Goal: Task Accomplishment & Management: Manage account settings

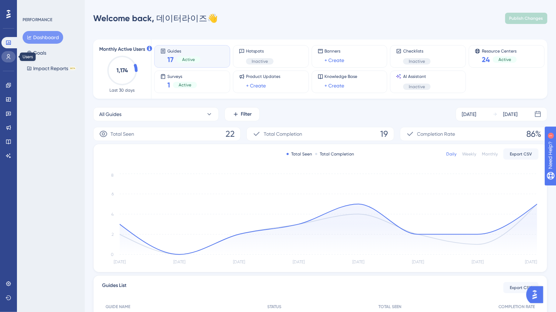
click at [8, 60] on link at bounding box center [8, 56] width 14 height 11
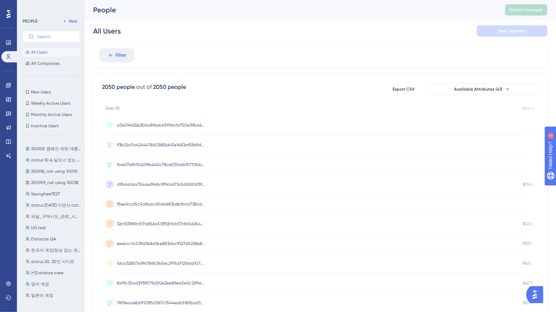
click at [10, 20] on div "Performance Users" at bounding box center [8, 41] width 14 height 43
click at [8, 17] on icon at bounding box center [8, 14] width 4 height 8
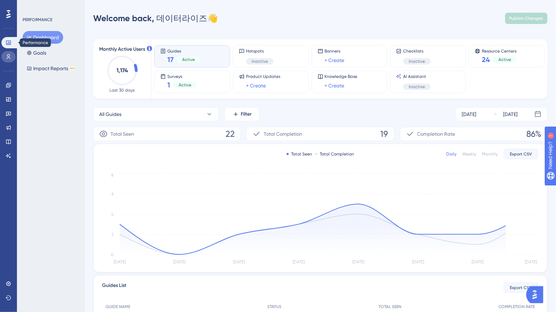
click at [9, 56] on icon at bounding box center [9, 57] width 6 height 6
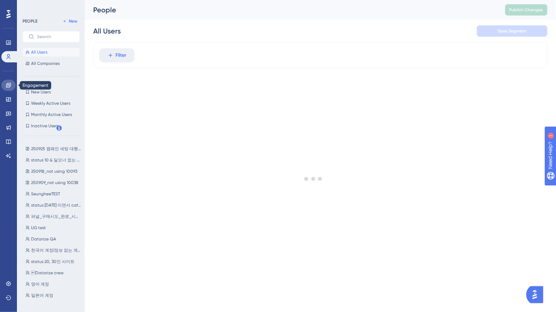
click at [8, 87] on icon at bounding box center [8, 85] width 5 height 5
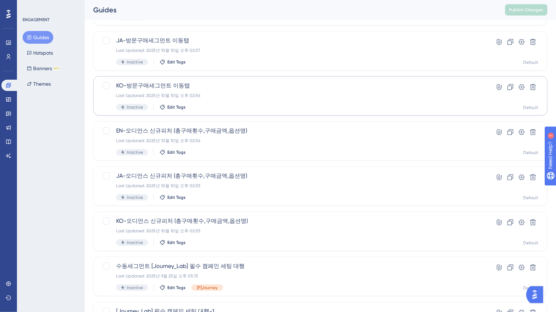
scroll to position [121, 0]
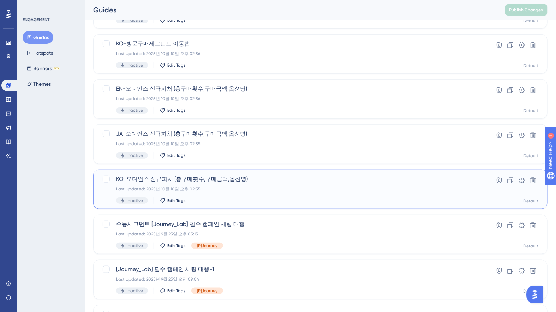
click at [327, 192] on div "KO-오디언스 신규피처 (총구매횟수,구매금액,옵션명) Last Updated: [DATE] 오후 02:55 Inactive Edit Tags" at bounding box center [292, 189] width 352 height 29
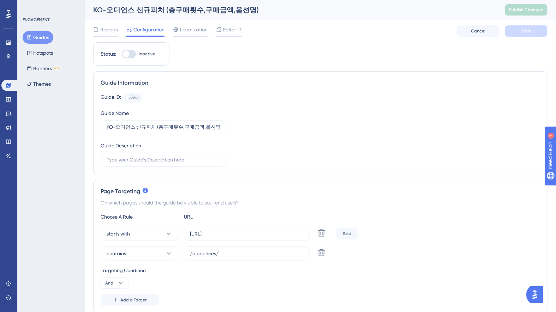
click at [126, 55] on div at bounding box center [125, 53] width 7 height 7
click at [122, 54] on input "Inactive" at bounding box center [121, 54] width 0 height 0
checkbox input "true"
click at [524, 33] on span "Save" at bounding box center [526, 31] width 10 height 6
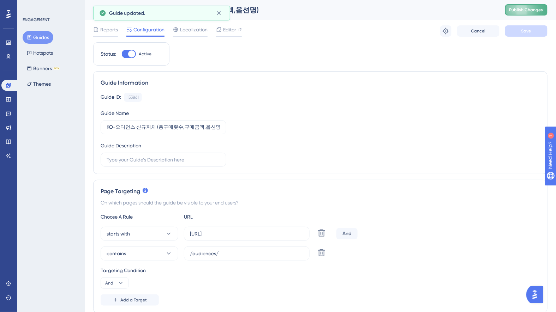
click at [524, 13] on button "Publish Changes" at bounding box center [526, 9] width 42 height 11
click at [32, 34] on button "Guides" at bounding box center [38, 37] width 31 height 13
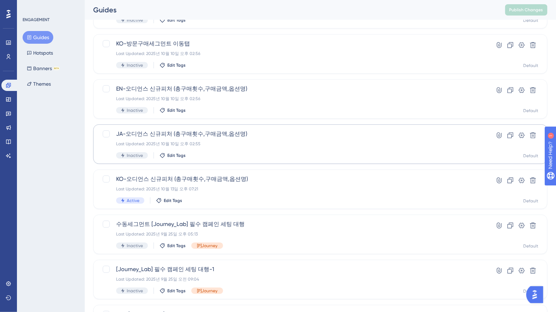
scroll to position [150, 0]
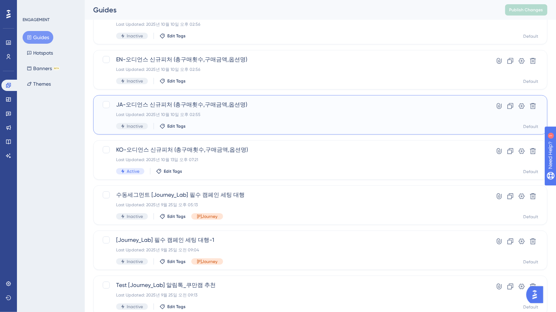
click at [280, 117] on div "JA-오디언스 신규피처 (총구매횟수,구매금액,옵션명) Last Updated: [DATE] 오후 02:55 Inactive Edit Tags" at bounding box center [292, 115] width 352 height 29
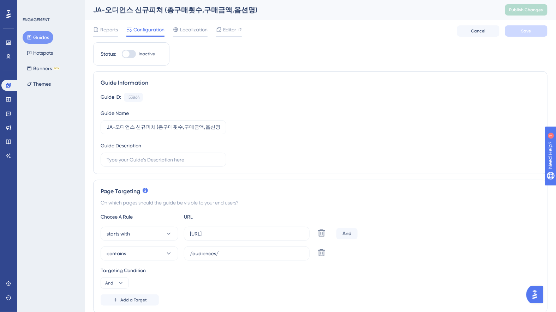
click at [125, 53] on div at bounding box center [125, 53] width 7 height 7
click at [122, 54] on input "Inactive" at bounding box center [121, 54] width 0 height 0
checkbox input "true"
click at [536, 31] on button "Save" at bounding box center [526, 30] width 42 height 11
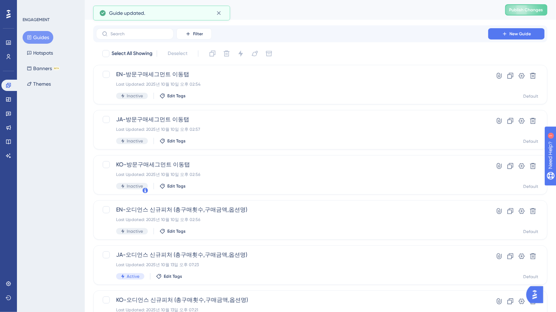
scroll to position [128, 0]
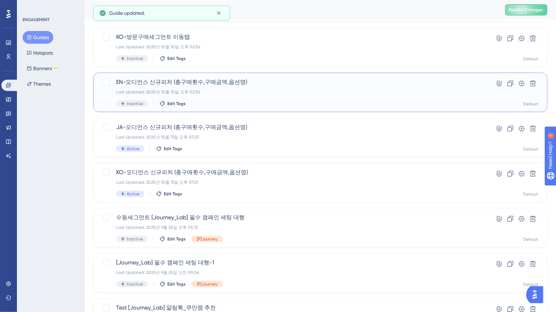
click at [217, 99] on div "EN-오디언스 신규피처 (총구매횟수,구매금액,옵션명) Last Updated: [DATE] 오후 02:56 Inactive Edit Tags" at bounding box center [292, 92] width 352 height 29
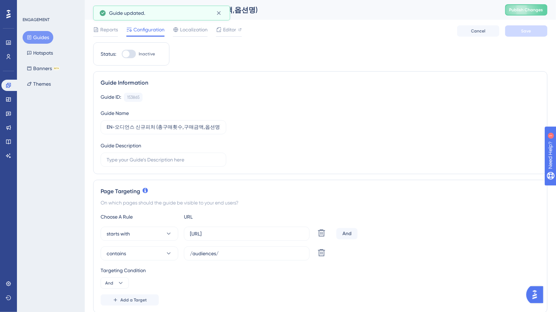
click at [127, 54] on div at bounding box center [125, 53] width 7 height 7
click at [122, 54] on input "Inactive" at bounding box center [121, 54] width 0 height 0
checkbox input "true"
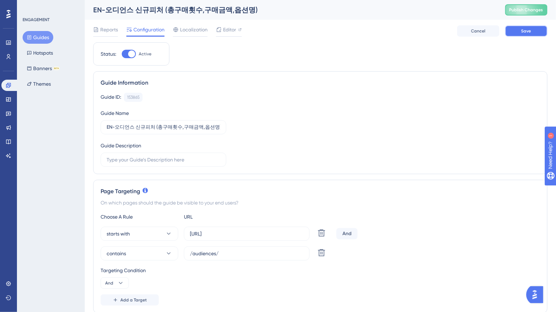
click at [526, 36] on button "Save" at bounding box center [526, 30] width 42 height 11
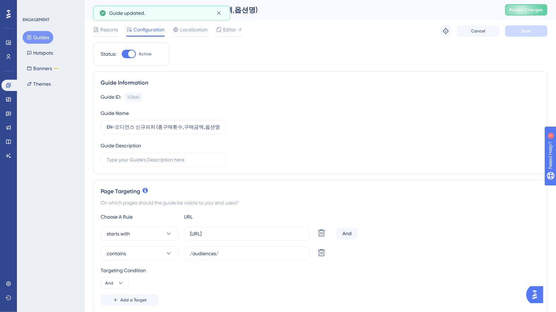
scroll to position [105, 0]
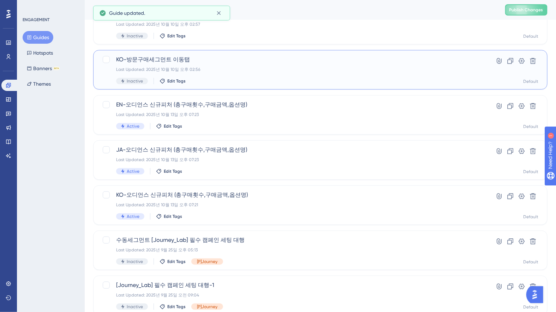
click at [232, 87] on div "KO-방문구매세그먼트 이동탭 Last Updated: [DATE] 오후 02:56 Inactive Edit Tags Hyperlink Clon…" at bounding box center [320, 70] width 454 height 40
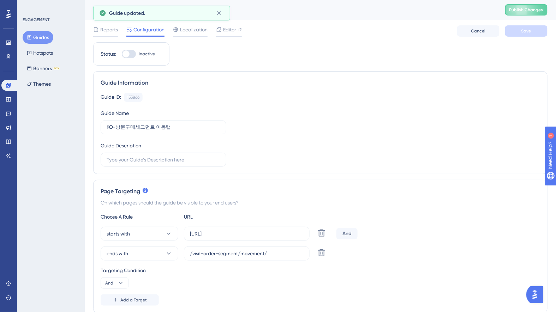
click at [131, 51] on div at bounding box center [129, 54] width 14 height 8
click at [122, 54] on input "Inactive" at bounding box center [121, 54] width 0 height 0
checkbox input "true"
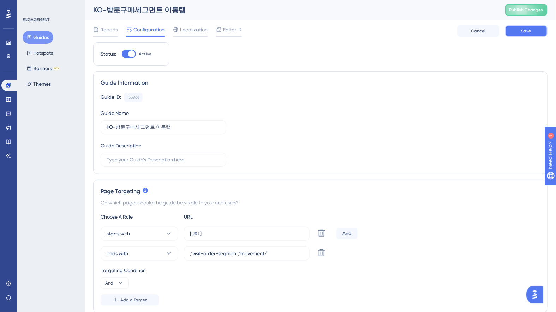
click at [521, 35] on button "Save" at bounding box center [526, 30] width 42 height 11
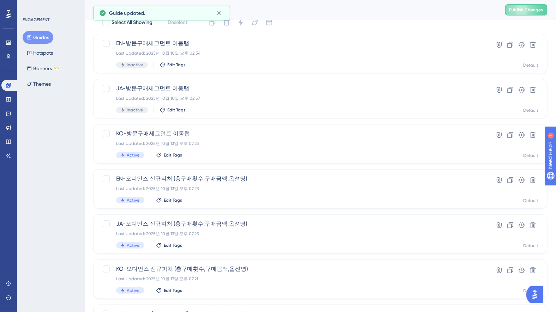
scroll to position [4, 0]
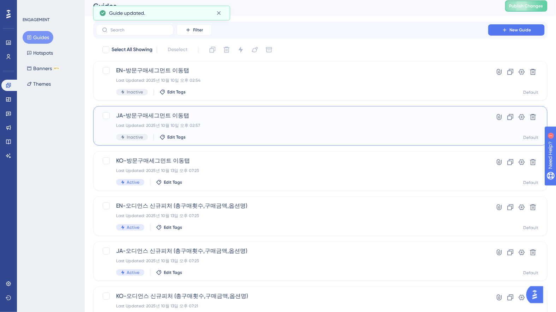
click at [264, 115] on span "JA-방문구매세그먼트 이동탭" at bounding box center [292, 115] width 352 height 8
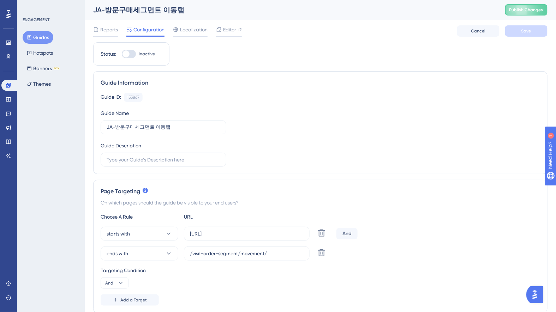
click at [133, 52] on div at bounding box center [129, 54] width 14 height 8
click at [122, 54] on input "Inactive" at bounding box center [121, 54] width 0 height 0
checkbox input "true"
click at [543, 32] on button "Save" at bounding box center [526, 30] width 42 height 11
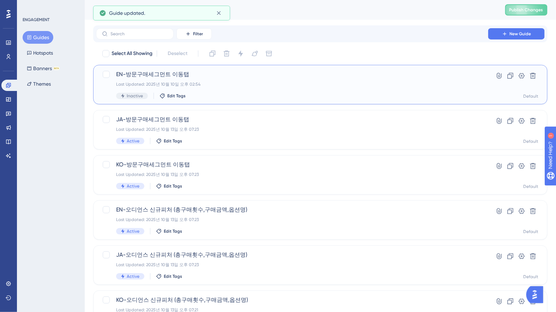
click at [238, 97] on div "Inactive Edit Tags" at bounding box center [292, 96] width 352 height 6
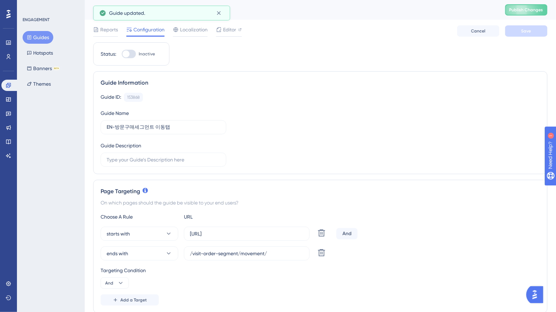
click at [128, 53] on div at bounding box center [125, 53] width 7 height 7
click at [122, 54] on input "Inactive" at bounding box center [121, 54] width 0 height 0
checkbox input "true"
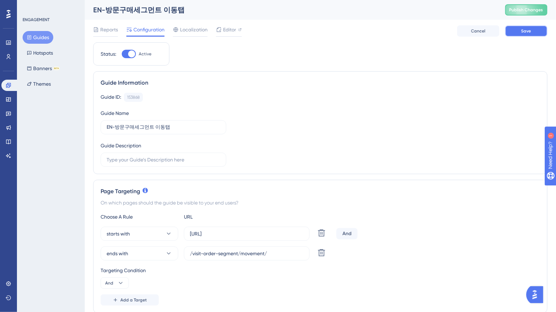
click at [514, 32] on button "Save" at bounding box center [526, 30] width 42 height 11
click at [519, 10] on span "Publish Changes" at bounding box center [526, 10] width 34 height 6
click at [34, 36] on button "Guides" at bounding box center [38, 37] width 31 height 13
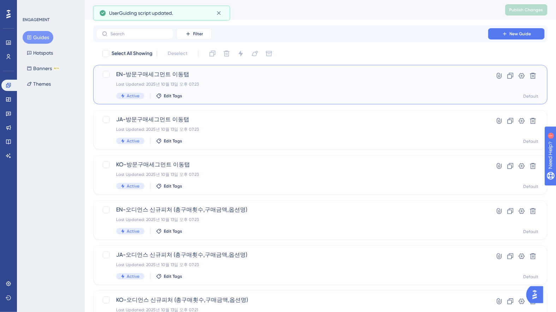
click at [208, 80] on div "EN-방문구매세그먼트 이동탭 Last Updated: [DATE] 오후 07:23 Active Edit Tags" at bounding box center [292, 84] width 352 height 29
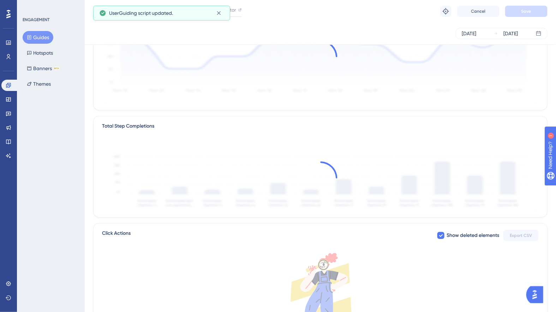
scroll to position [180, 0]
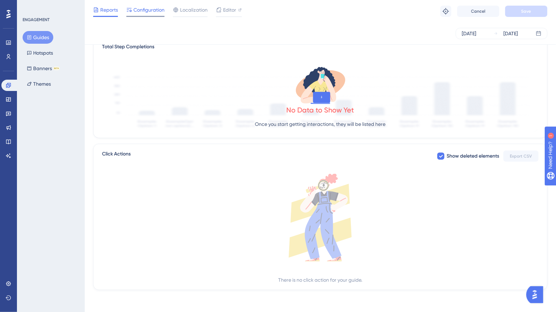
click at [147, 12] on span "Configuration" at bounding box center [148, 10] width 31 height 8
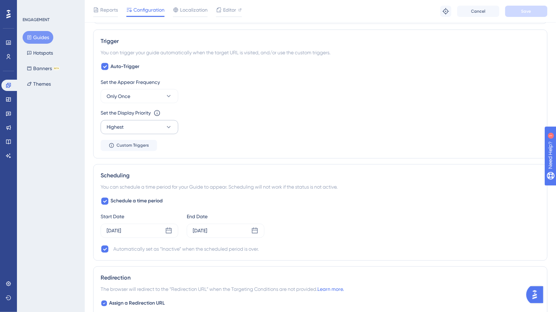
scroll to position [431, 0]
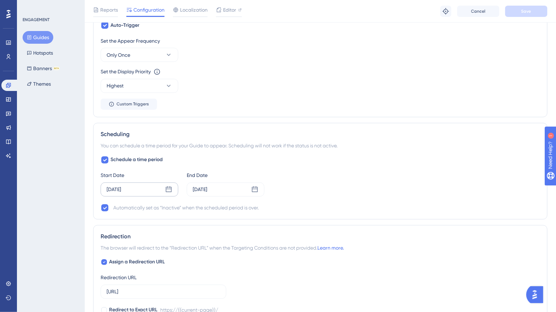
click at [144, 187] on div "[DATE]" at bounding box center [140, 190] width 78 height 14
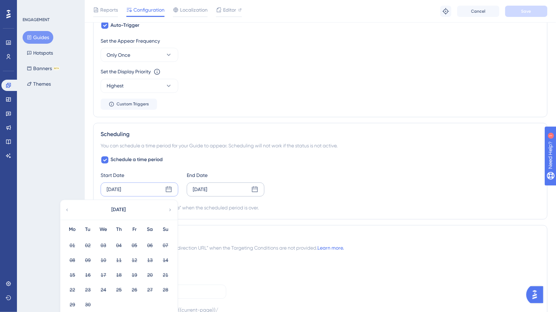
click at [222, 188] on div "[DATE]" at bounding box center [226, 190] width 78 height 14
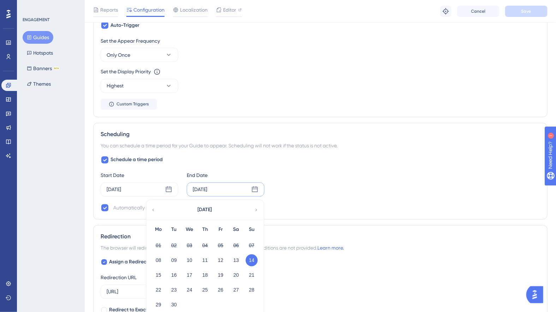
click at [256, 207] on icon at bounding box center [256, 210] width 5 height 6
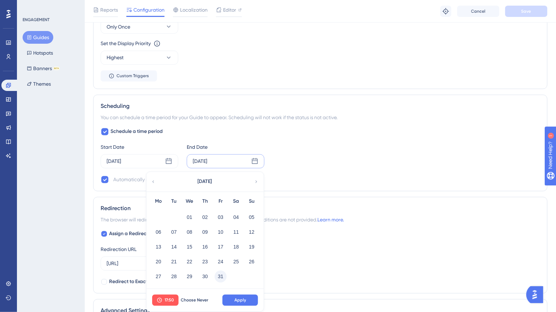
click at [221, 276] on button "31" at bounding box center [220, 277] width 12 height 12
click at [239, 298] on span "Apply" at bounding box center [240, 301] width 12 height 6
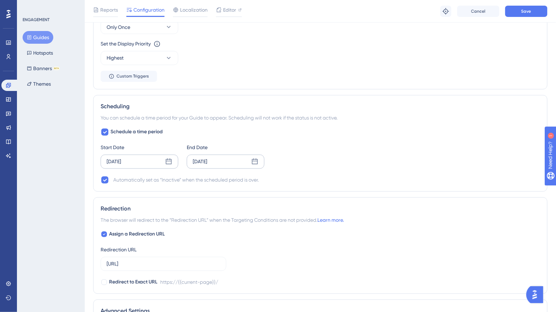
click at [137, 159] on div "[DATE]" at bounding box center [140, 162] width 78 height 14
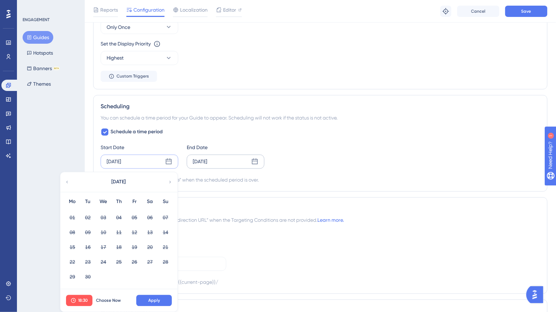
click at [171, 180] on icon at bounding box center [170, 182] width 5 height 6
click at [74, 246] on button "13" at bounding box center [72, 248] width 12 height 12
click at [153, 299] on span "Apply" at bounding box center [154, 301] width 12 height 6
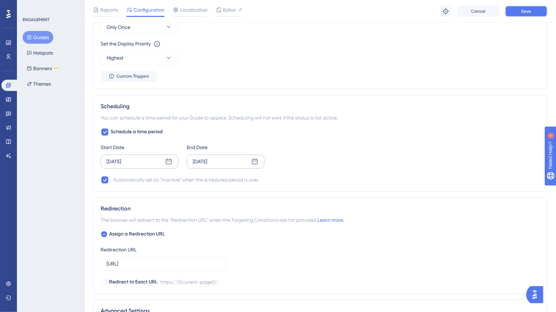
click at [530, 10] on span "Save" at bounding box center [526, 11] width 10 height 6
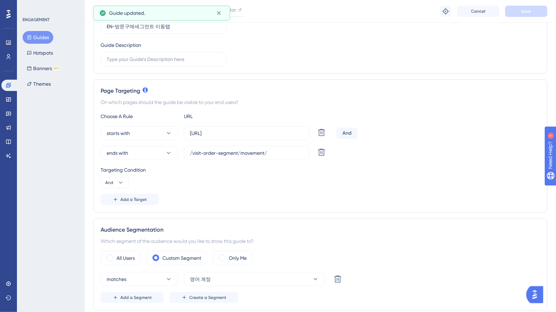
scroll to position [0, 0]
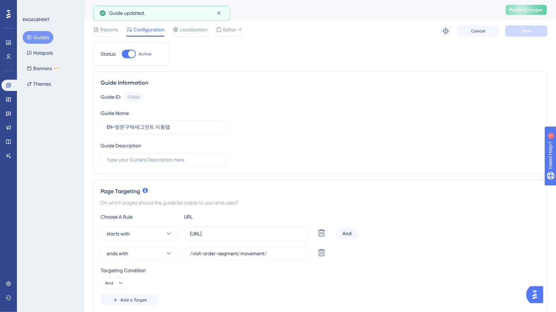
click at [521, 12] on span "Publish Changes" at bounding box center [526, 10] width 34 height 6
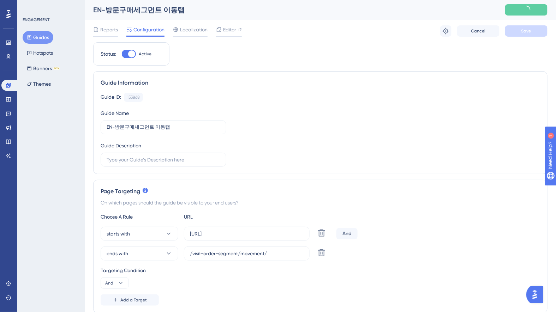
click at [40, 37] on button "Guides" at bounding box center [38, 37] width 31 height 13
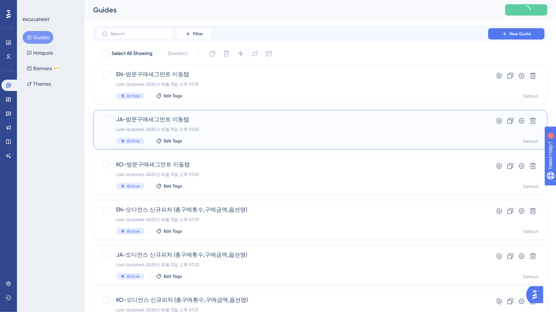
click at [207, 122] on span "JA-방문구매세그먼트 이동탭" at bounding box center [292, 119] width 352 height 8
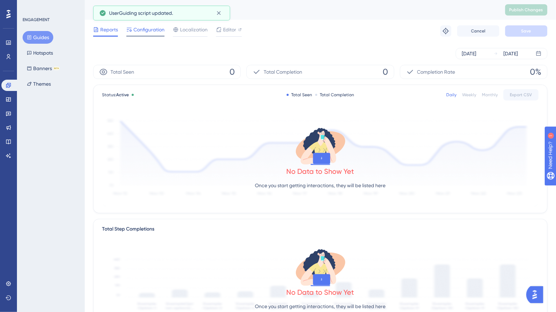
click at [146, 27] on span "Configuration" at bounding box center [148, 29] width 31 height 8
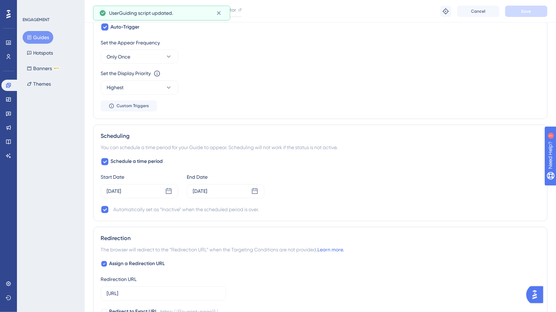
scroll to position [440, 0]
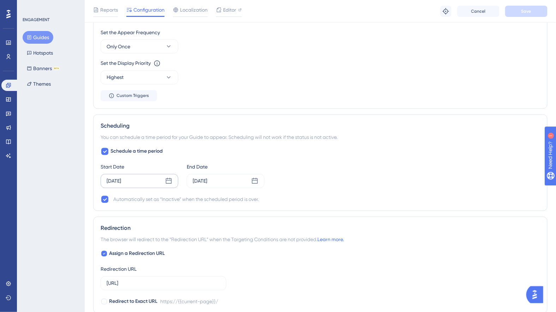
click at [151, 180] on div "[DATE]" at bounding box center [140, 181] width 78 height 14
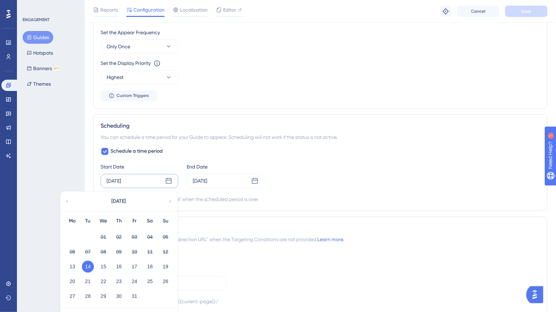
scroll to position [570, 0]
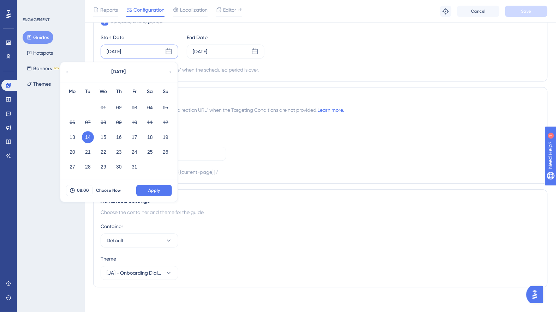
click at [387, 101] on div "Redirection The browser will redirect to the “Redirection URL” when the Targeti…" at bounding box center [320, 135] width 454 height 97
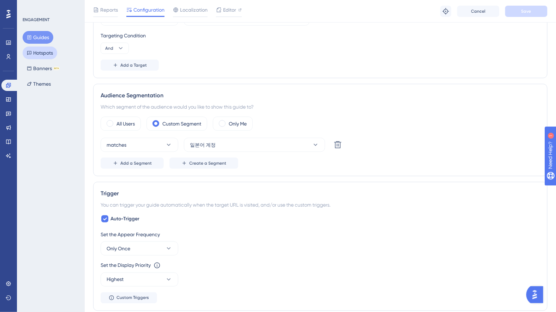
scroll to position [52, 0]
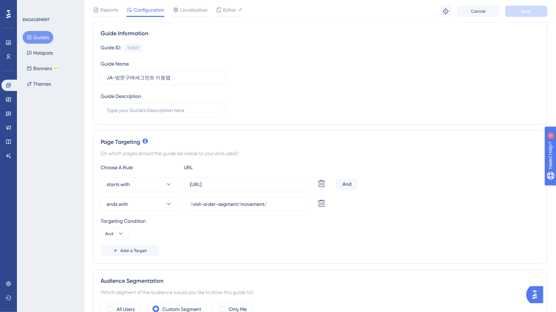
click at [31, 31] on button "Guides" at bounding box center [38, 37] width 31 height 13
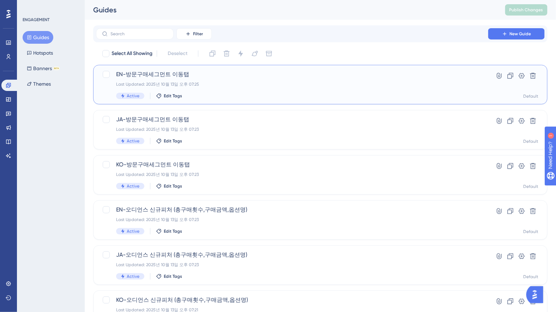
click at [217, 83] on div "Last Updated: 2025년 10월 13일 오후 07:25" at bounding box center [292, 84] width 352 height 6
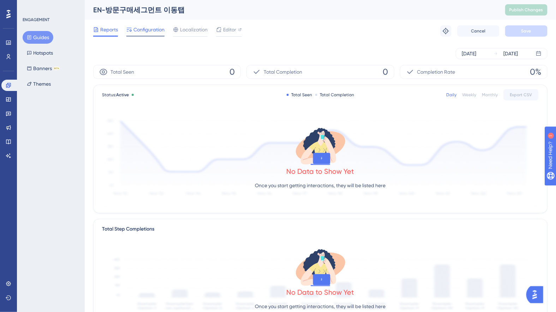
click at [143, 34] on div "Configuration" at bounding box center [145, 30] width 38 height 11
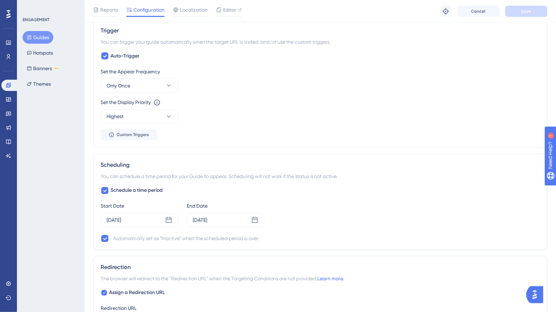
scroll to position [404, 0]
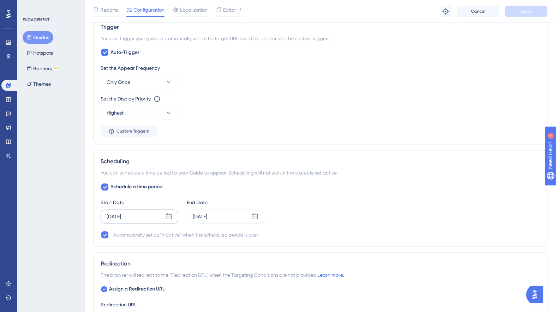
click at [141, 213] on div "[DATE]" at bounding box center [140, 217] width 78 height 14
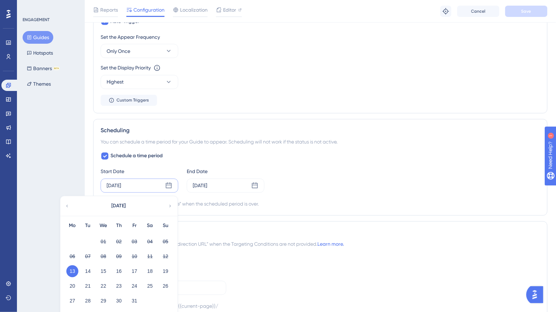
scroll to position [436, 0]
click at [86, 267] on button "14" at bounding box center [88, 271] width 12 height 12
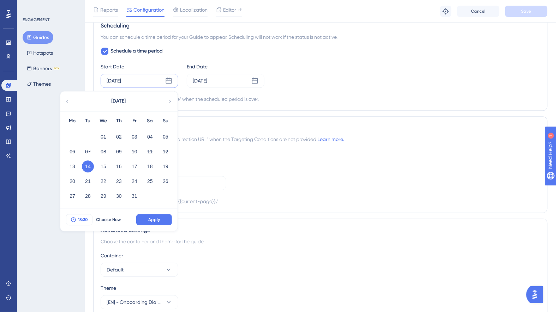
click at [86, 219] on span "18:30" at bounding box center [83, 220] width 10 height 6
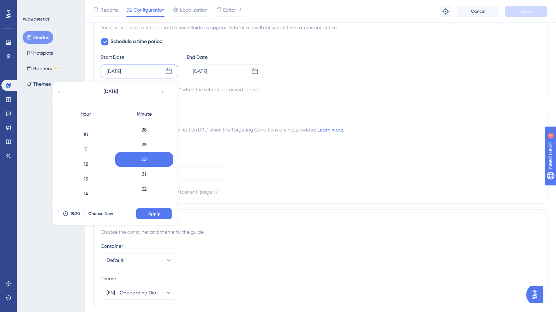
scroll to position [52, 0]
click at [90, 193] on div "8" at bounding box center [86, 195] width 58 height 15
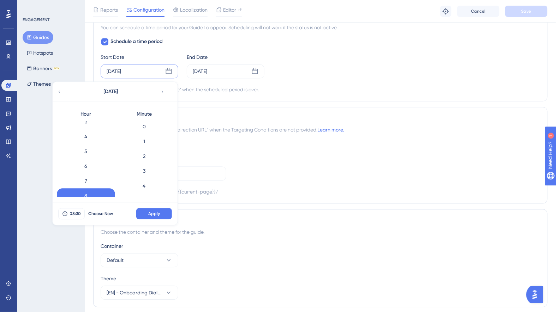
scroll to position [0, 0]
click at [146, 125] on div "0" at bounding box center [144, 128] width 58 height 15
click at [159, 213] on span "Apply" at bounding box center [154, 214] width 12 height 6
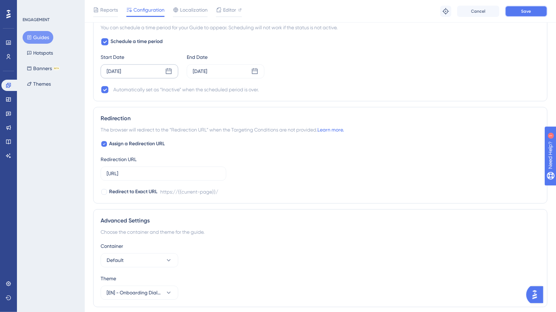
click at [524, 11] on span "Save" at bounding box center [526, 11] width 10 height 6
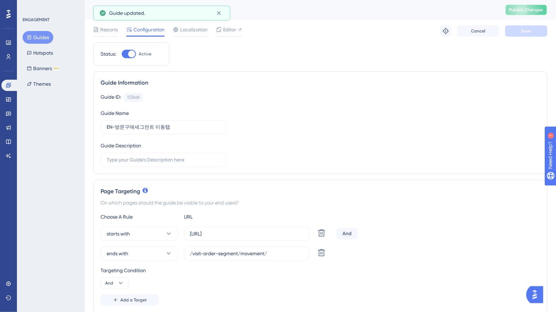
click at [523, 7] on span "Publish Changes" at bounding box center [526, 10] width 34 height 6
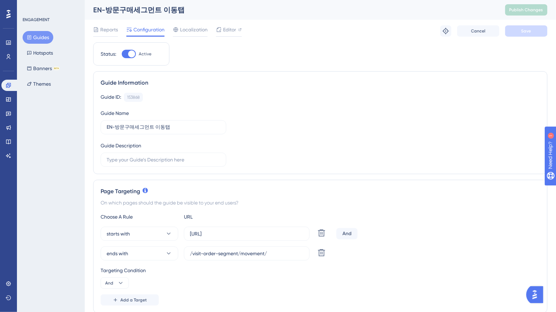
click at [35, 36] on button "Guides" at bounding box center [38, 37] width 31 height 13
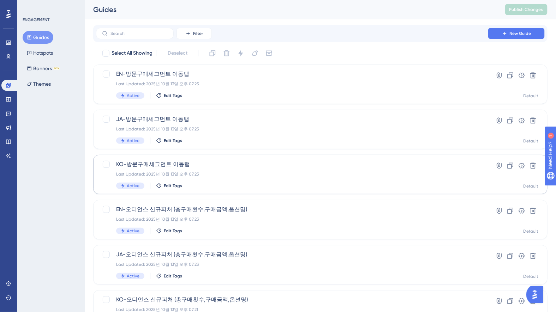
scroll to position [2, 0]
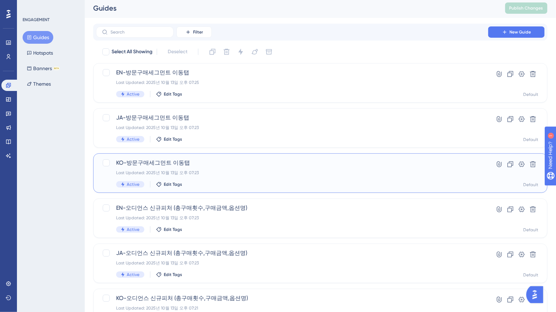
click at [202, 164] on span "KO-방문구매세그먼트 이동탭" at bounding box center [292, 163] width 352 height 8
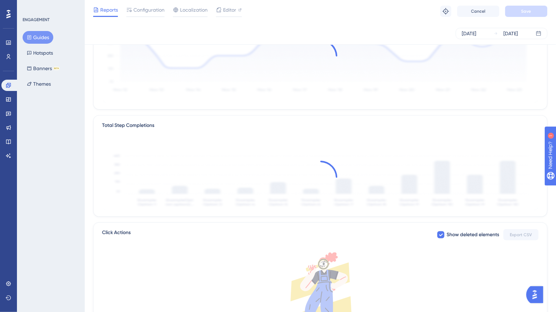
scroll to position [42, 0]
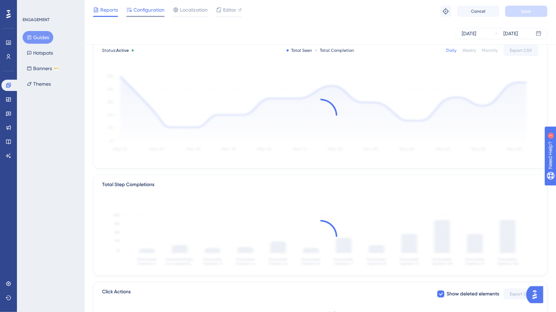
click at [149, 6] on span "Configuration" at bounding box center [148, 10] width 31 height 8
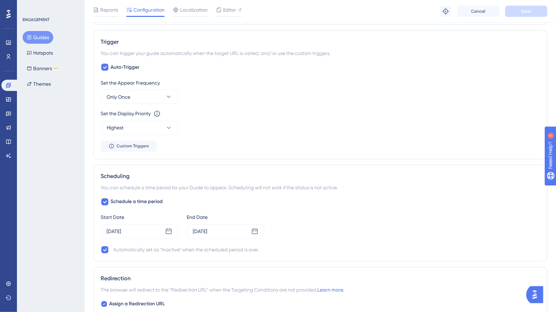
scroll to position [397, 0]
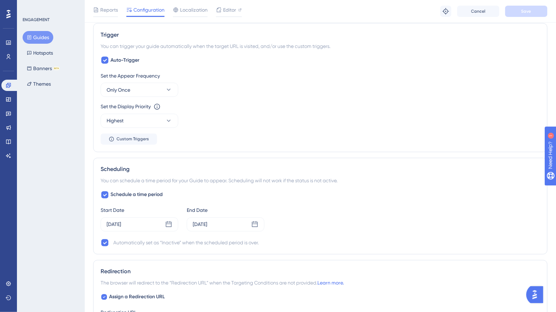
click at [35, 35] on button "Guides" at bounding box center [38, 37] width 31 height 13
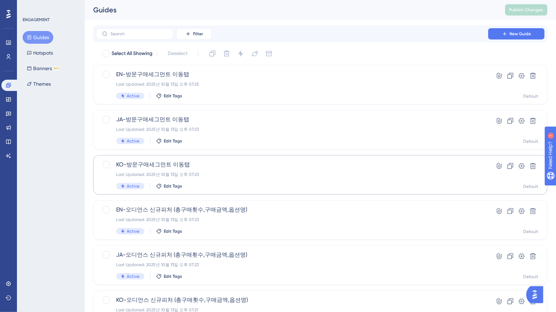
scroll to position [62, 0]
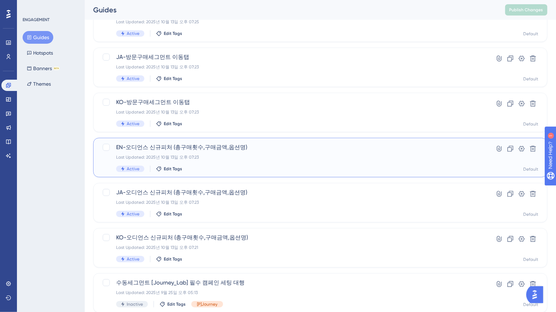
click at [208, 164] on div "EN-오디언스 신규피처 (총구매횟수,구매금액,옵션명) Last Updated: [DATE] 오후 07:23 Active Edit Tags" at bounding box center [292, 157] width 352 height 29
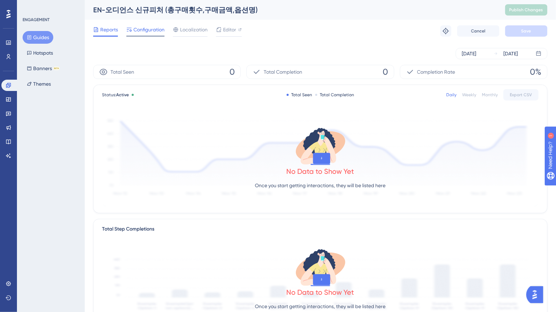
click at [147, 30] on span "Configuration" at bounding box center [148, 29] width 31 height 8
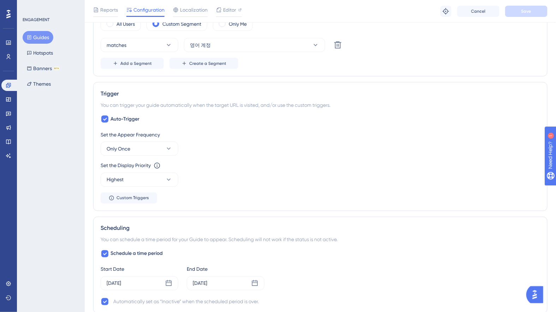
scroll to position [401, 0]
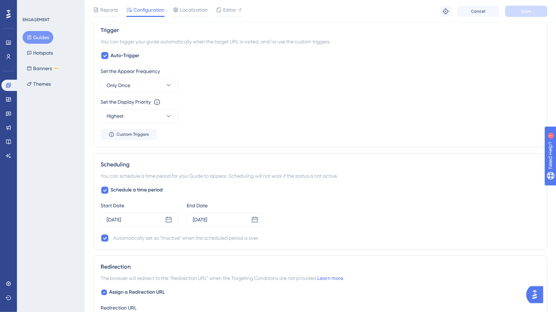
click at [47, 38] on button "Guides" at bounding box center [38, 37] width 31 height 13
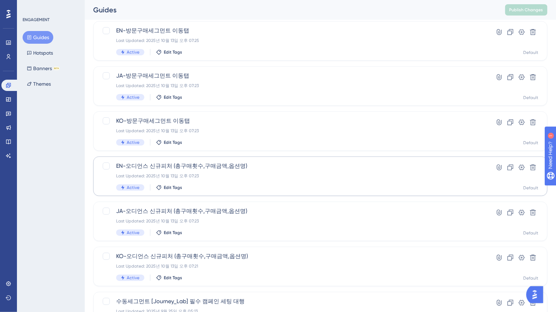
scroll to position [80, 0]
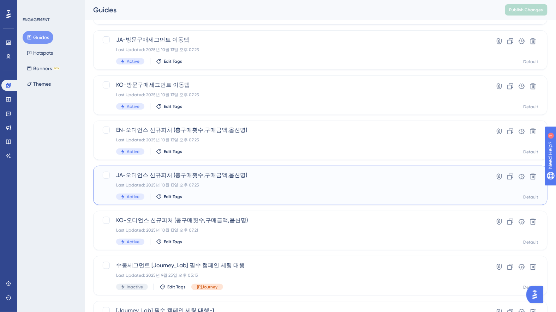
click at [231, 190] on div "JA-오디언스 신규피처 (총구매횟수,구매금액,옵션명) Last Updated: [DATE] 오후 07:23 Active Edit Tags" at bounding box center [292, 185] width 352 height 29
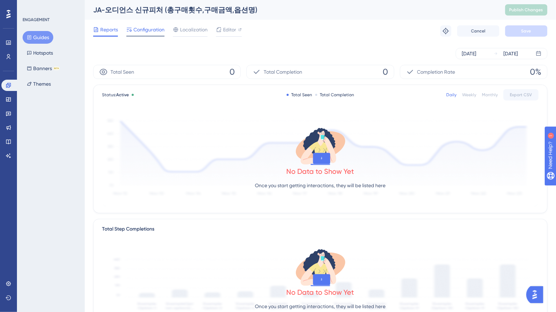
click at [146, 29] on span "Configuration" at bounding box center [148, 29] width 31 height 8
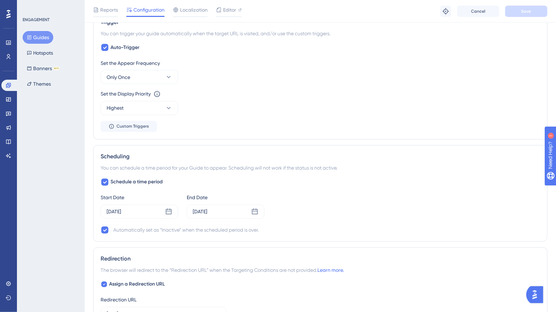
scroll to position [439, 0]
